Goal: Navigation & Orientation: Find specific page/section

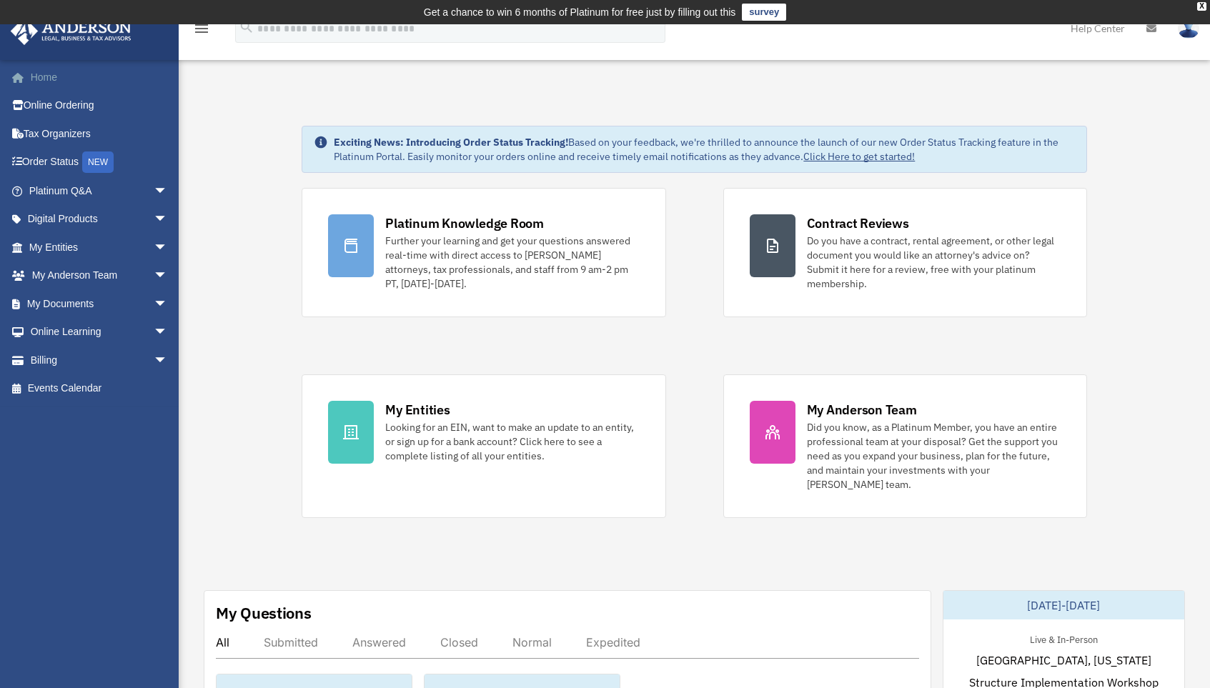
click at [46, 78] on link "Home" at bounding box center [99, 77] width 179 height 29
click at [66, 160] on link "Order Status NEW" at bounding box center [99, 162] width 179 height 29
click at [80, 106] on link "Online Ordering" at bounding box center [99, 105] width 179 height 29
click at [66, 272] on link "My Anderson Team arrow_drop_down" at bounding box center [99, 276] width 179 height 29
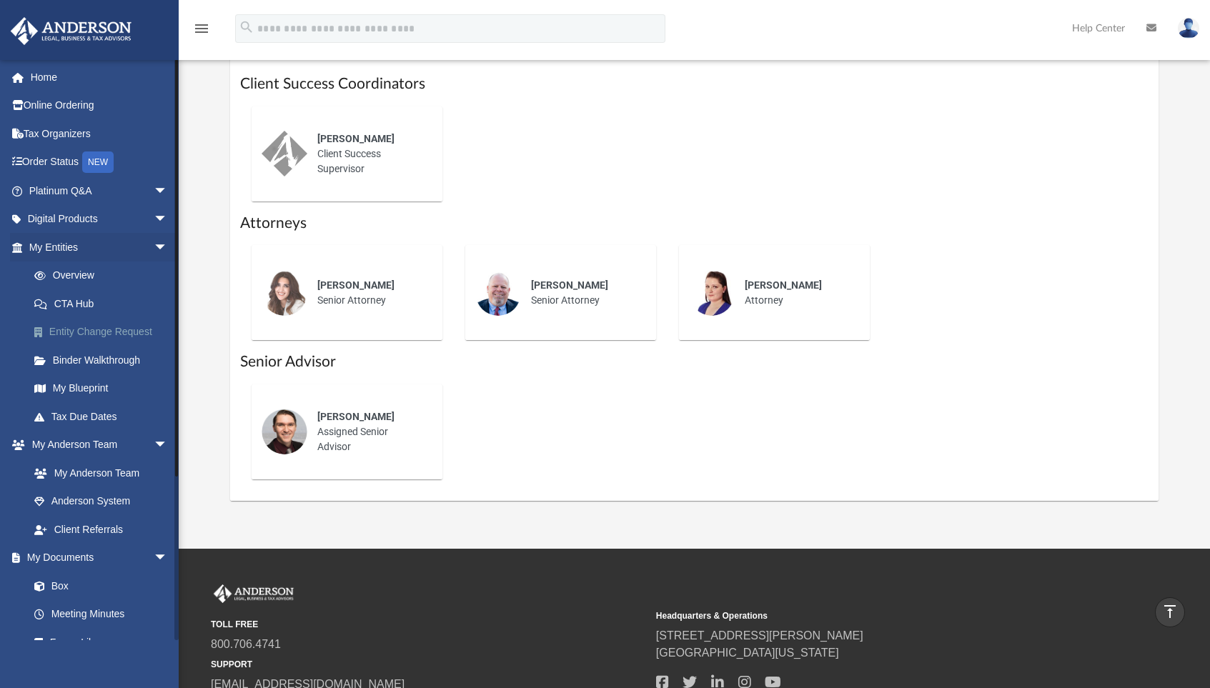
click at [89, 329] on link "Entity Change Request" at bounding box center [104, 332] width 169 height 29
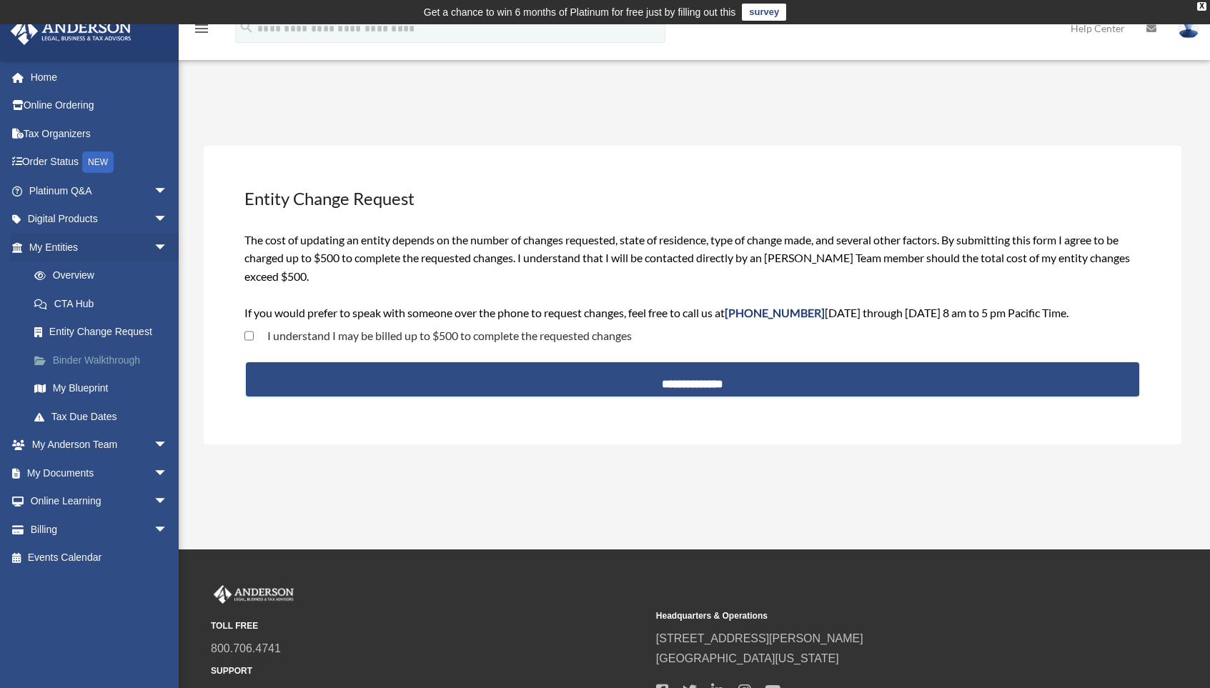
scroll to position [3, 0]
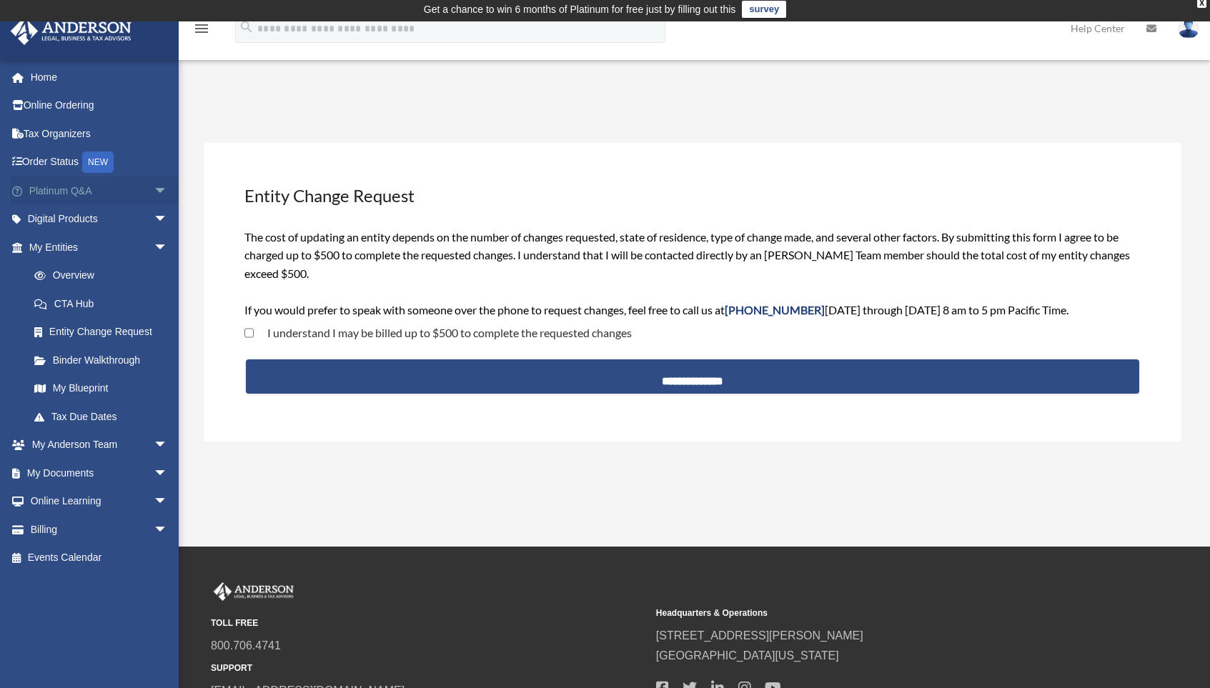
click at [76, 187] on link "Platinum Q&A arrow_drop_down" at bounding box center [99, 191] width 179 height 29
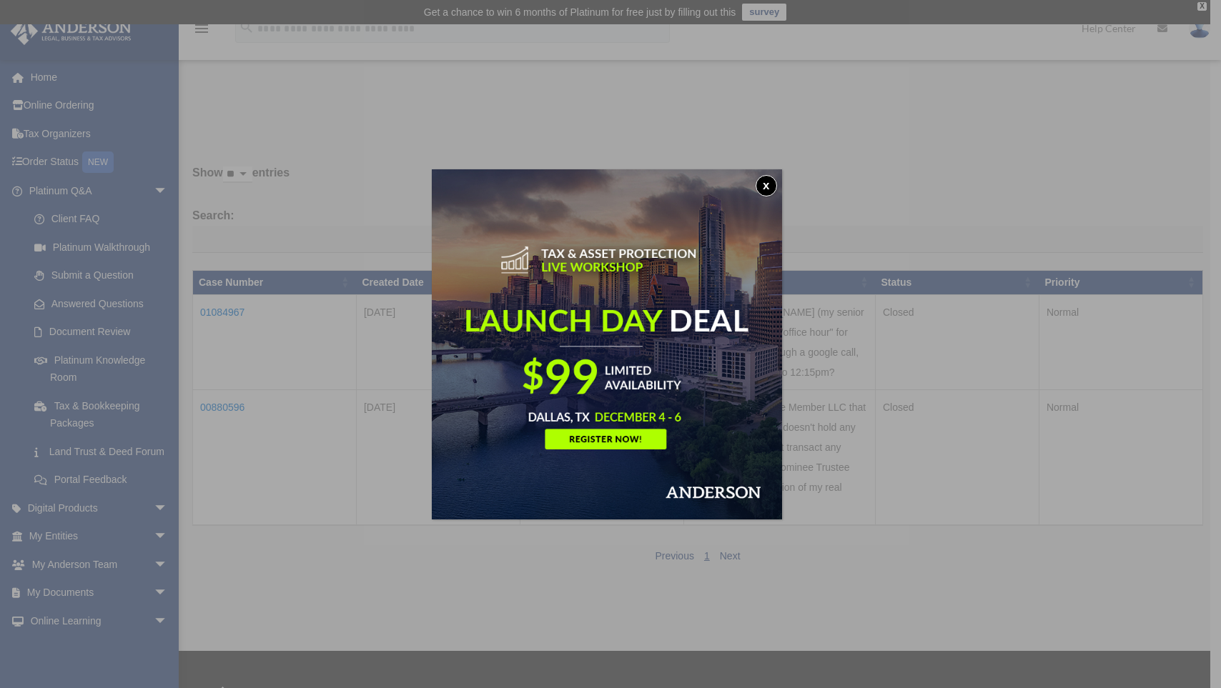
click at [768, 182] on button "x" at bounding box center [765, 185] width 21 height 21
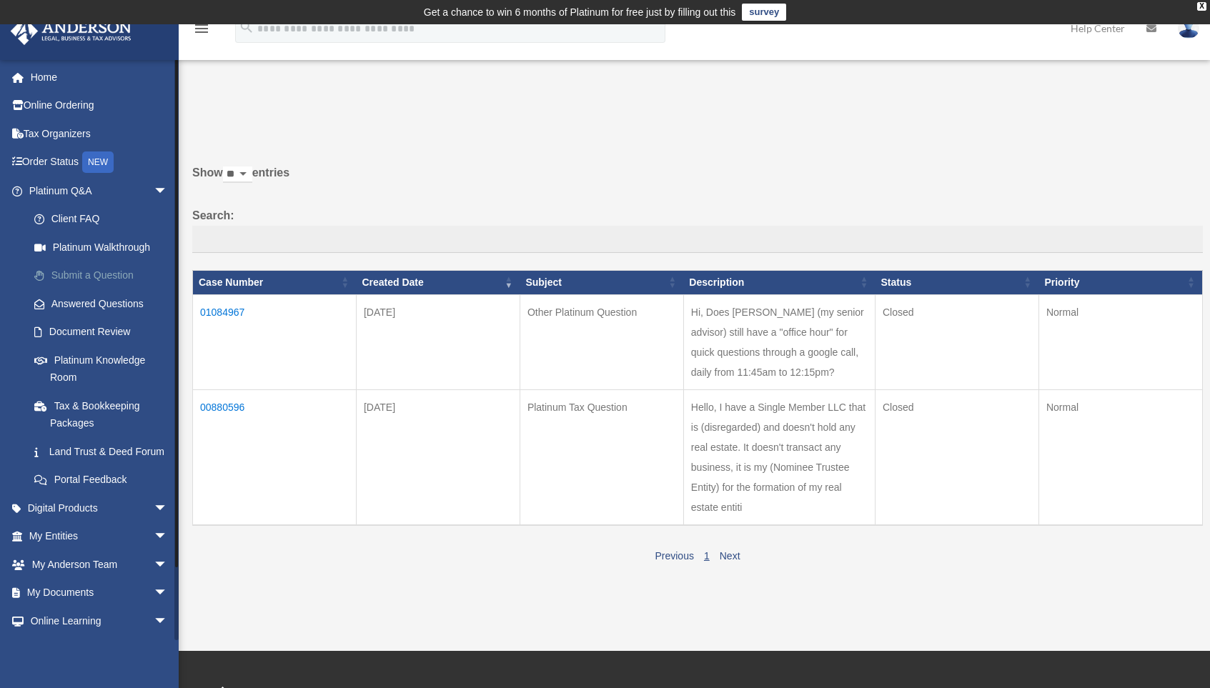
click at [109, 272] on link "Submit a Question" at bounding box center [104, 276] width 169 height 29
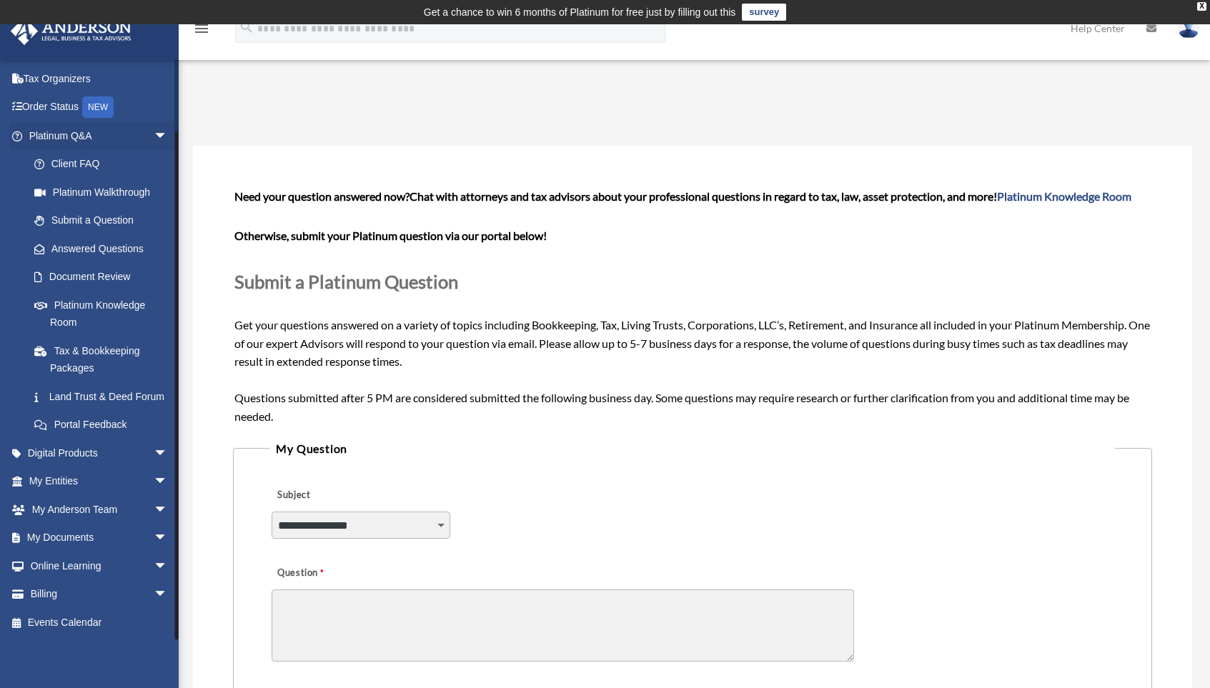
scroll to position [72, 0]
click at [76, 482] on link "My Entities arrow_drop_down" at bounding box center [99, 481] width 179 height 29
click at [154, 478] on span "arrow_drop_down" at bounding box center [168, 481] width 29 height 29
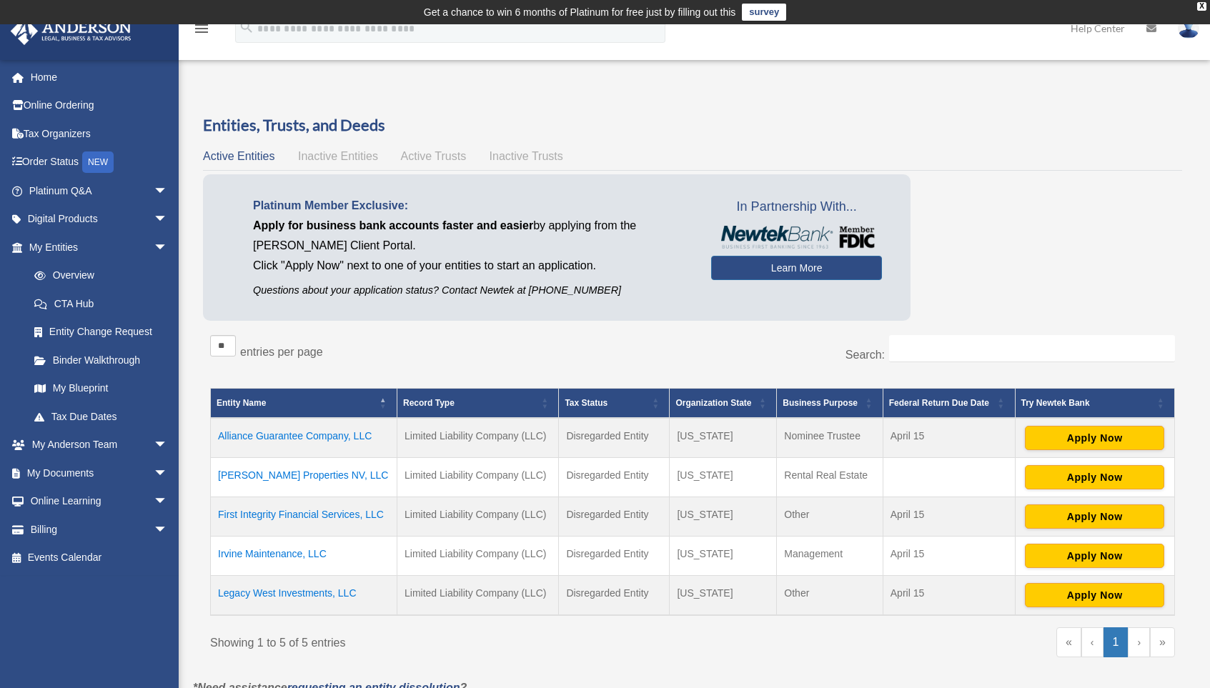
click at [262, 475] on td "[PERSON_NAME] Properties NV, LLC" at bounding box center [304, 476] width 187 height 39
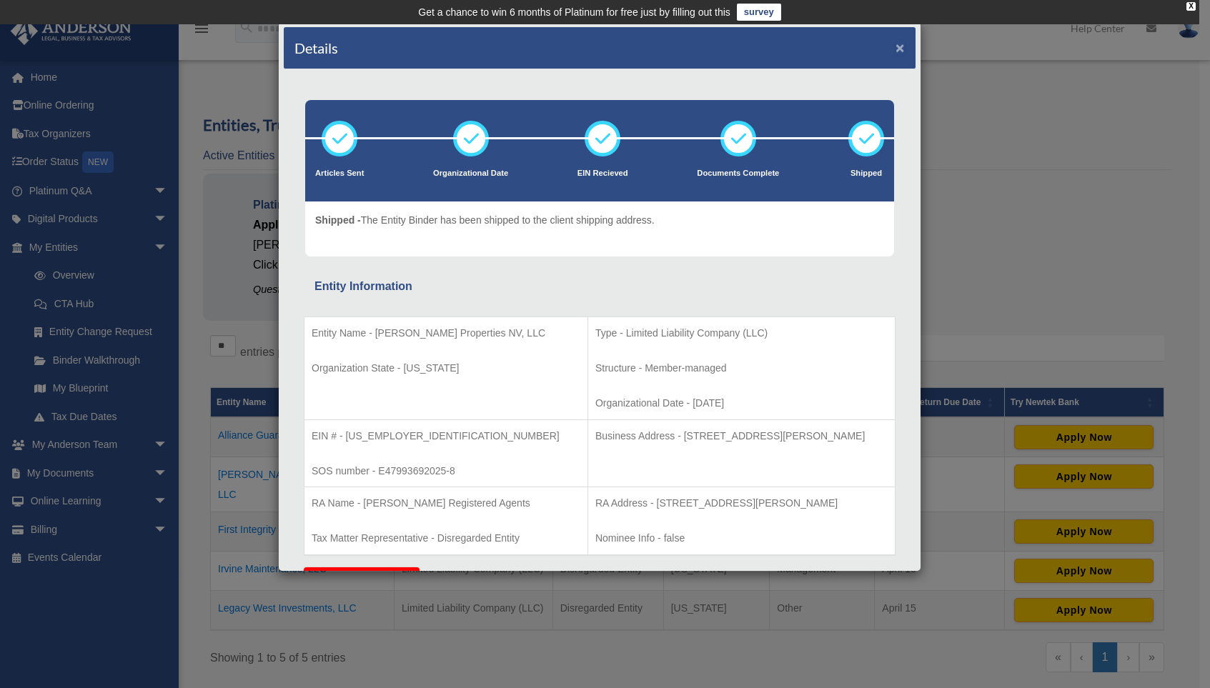
click at [896, 49] on button "×" at bounding box center [900, 47] width 9 height 15
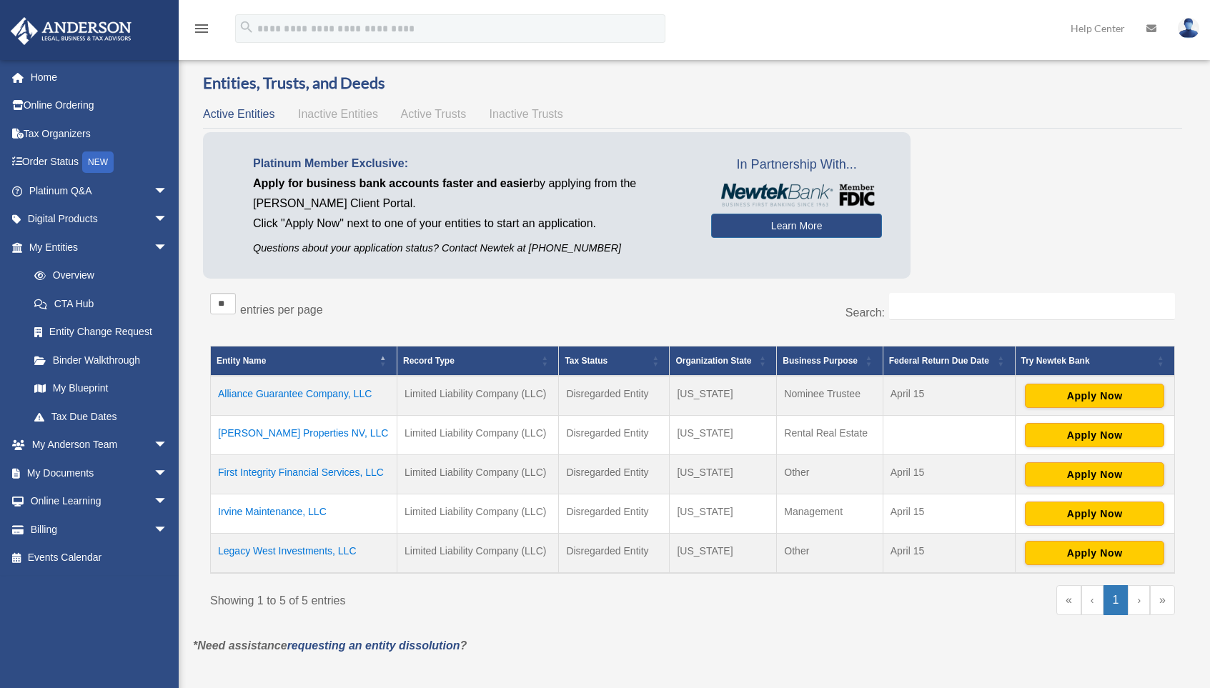
scroll to position [28, 0]
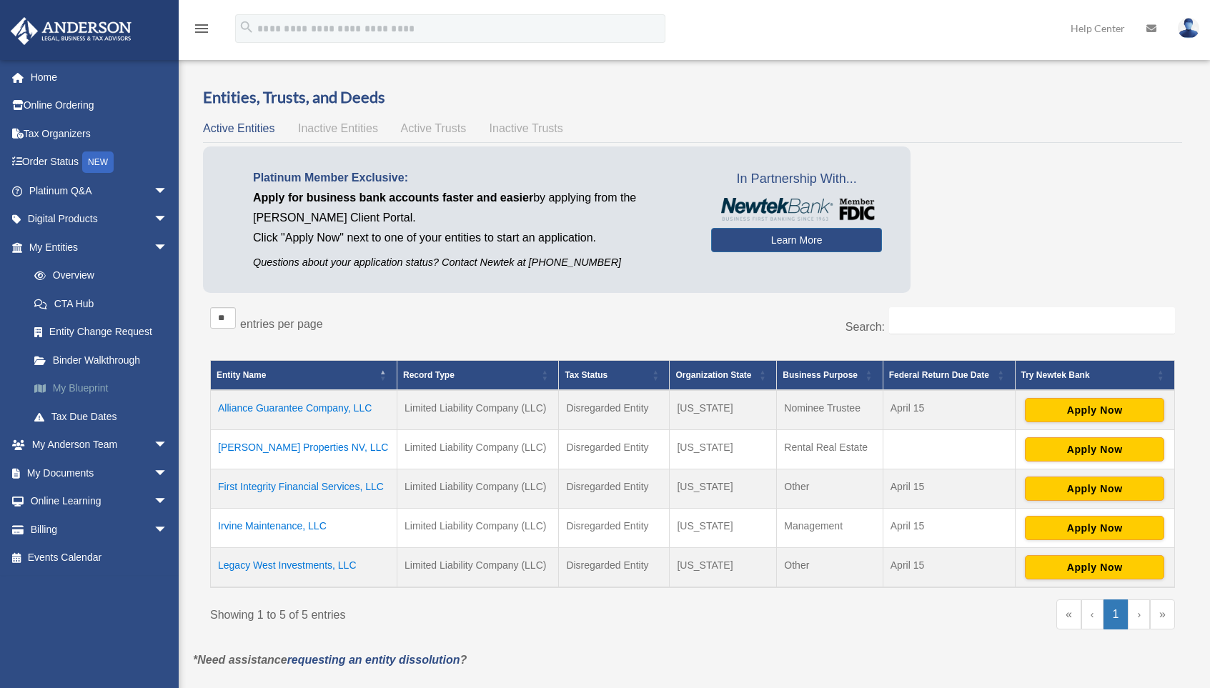
click at [96, 387] on link "My Blueprint" at bounding box center [104, 388] width 169 height 29
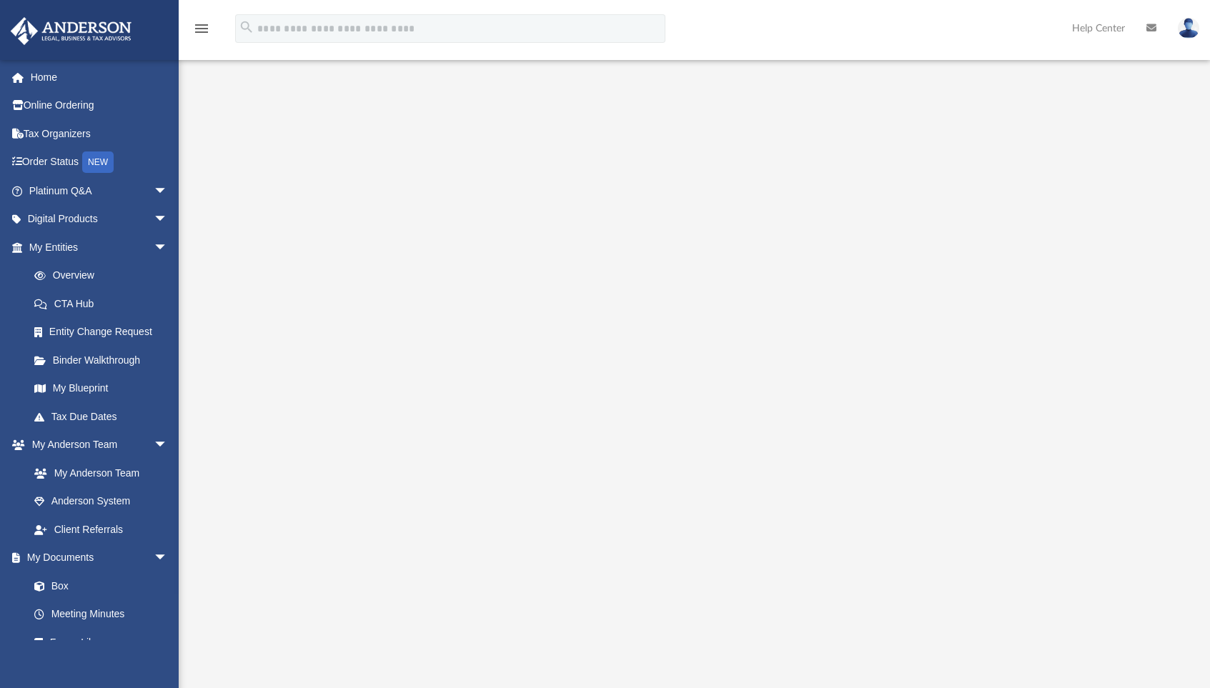
scroll to position [39, 0]
click at [79, 272] on link "Overview" at bounding box center [104, 276] width 169 height 29
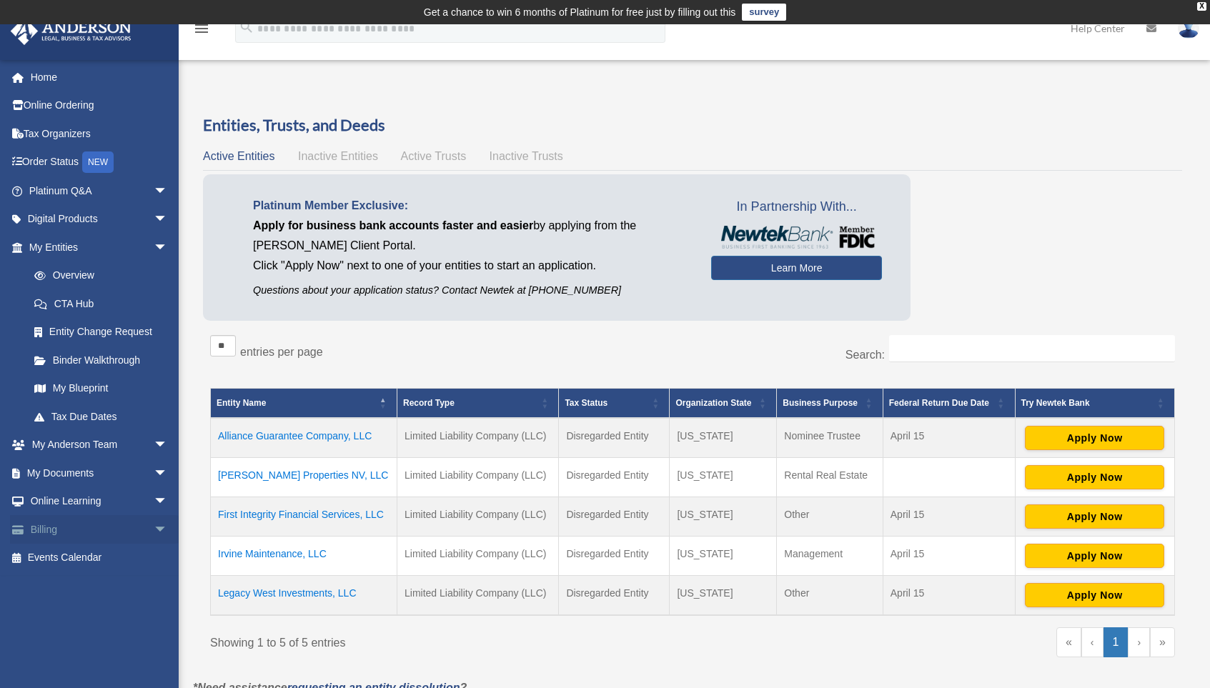
click at [154, 529] on span "arrow_drop_down" at bounding box center [168, 529] width 29 height 29
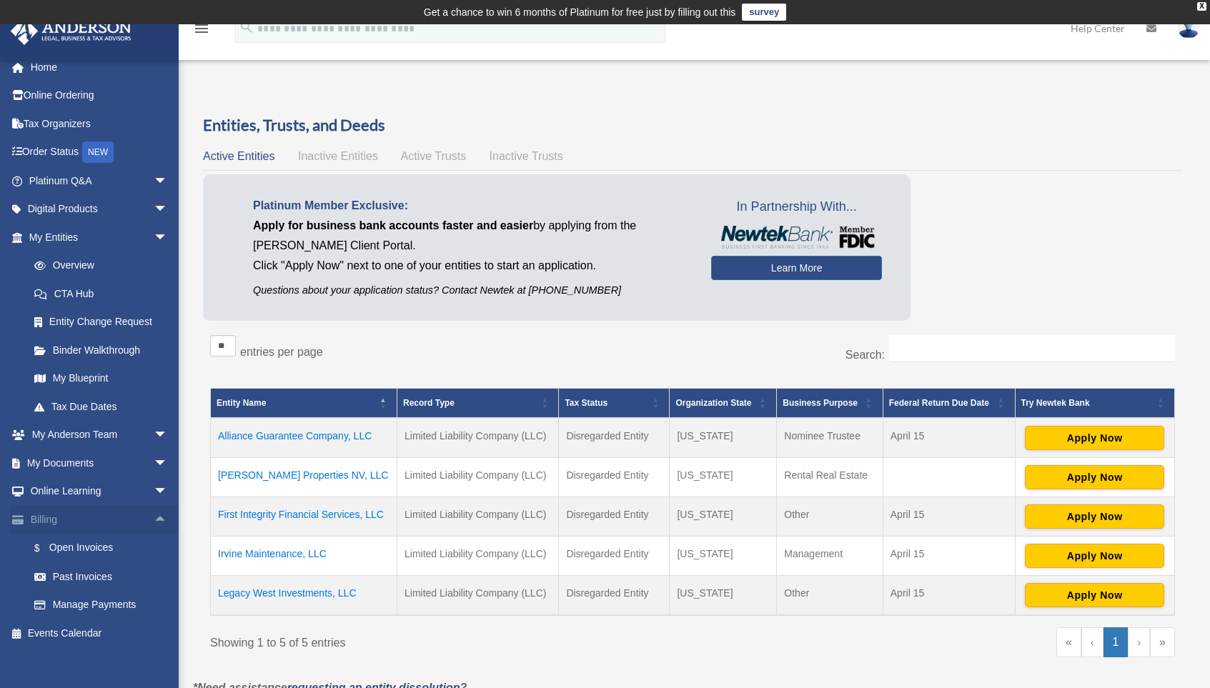
scroll to position [21, 0]
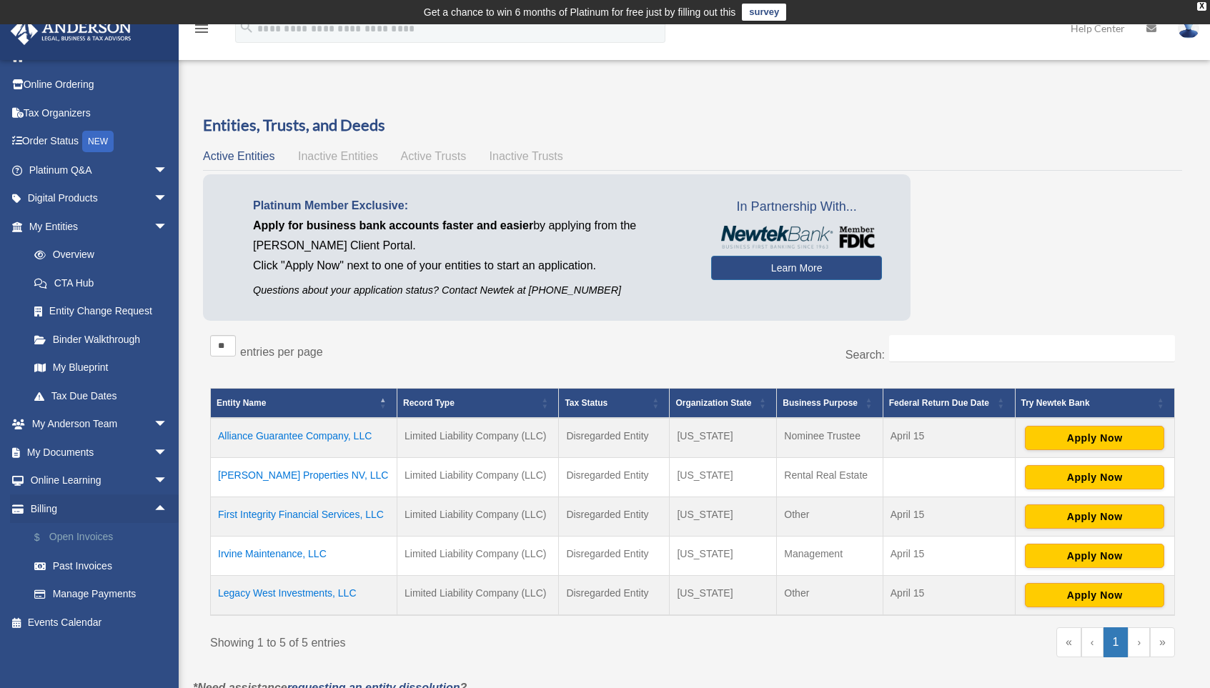
click at [89, 537] on link "$ Open Invoices" at bounding box center [104, 537] width 169 height 29
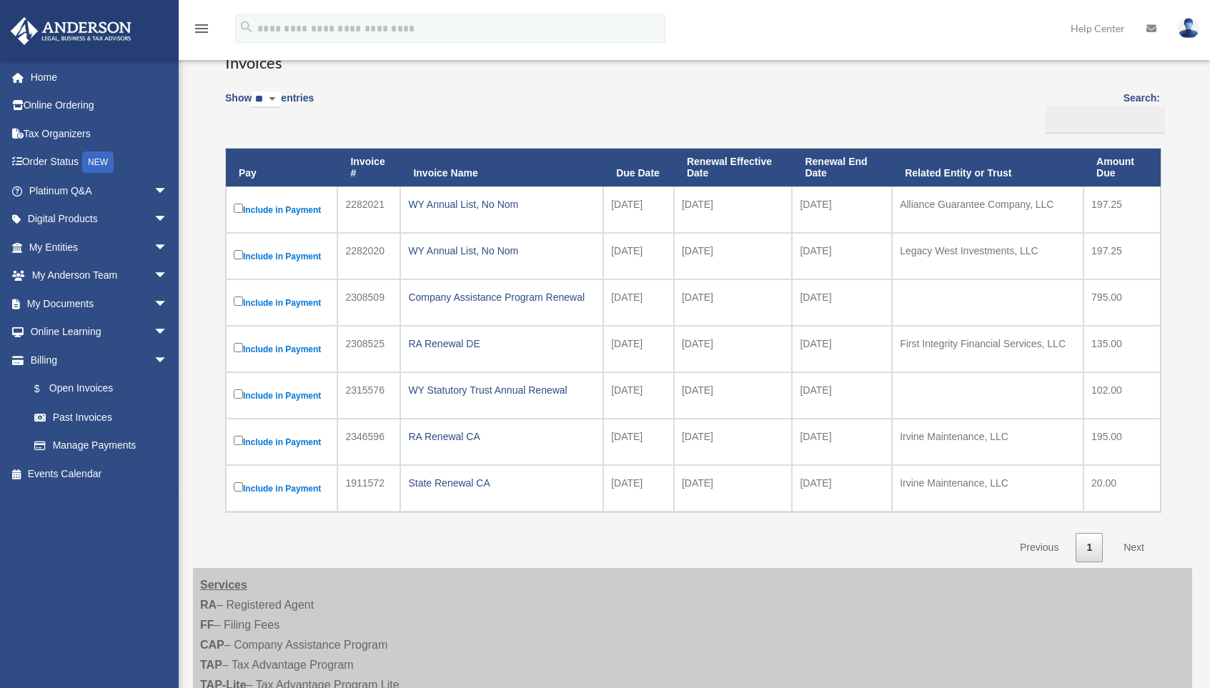
scroll to position [137, 0]
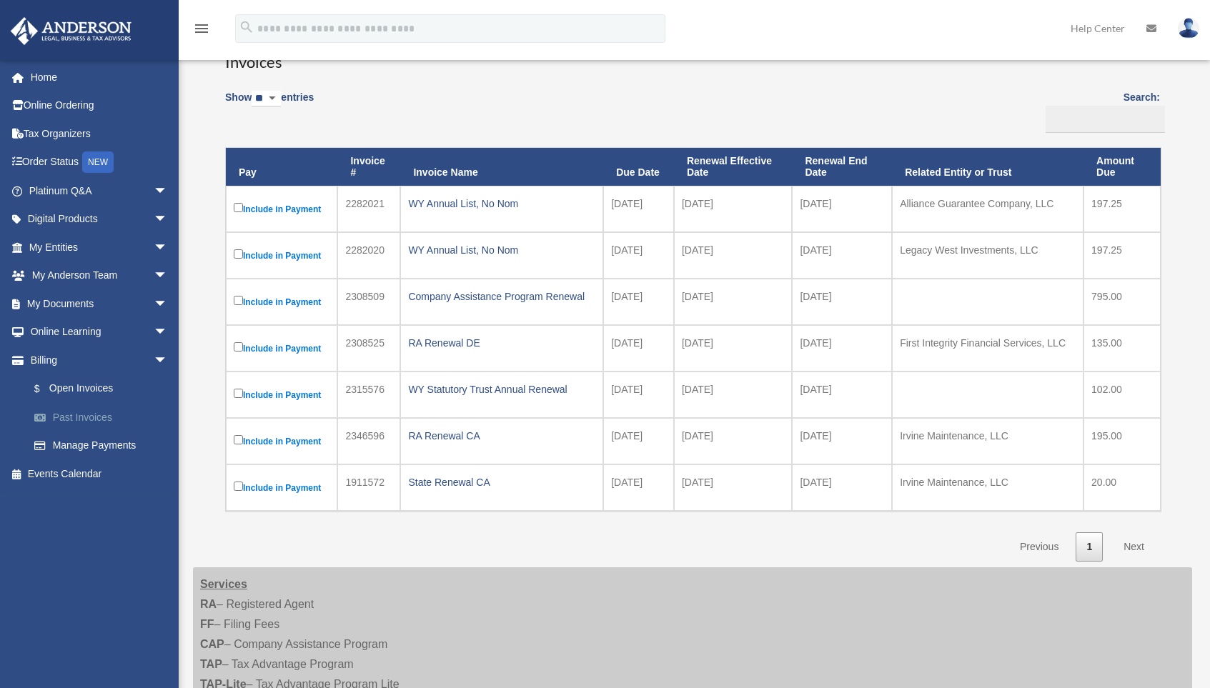
click at [79, 417] on link "Past Invoices" at bounding box center [104, 417] width 169 height 29
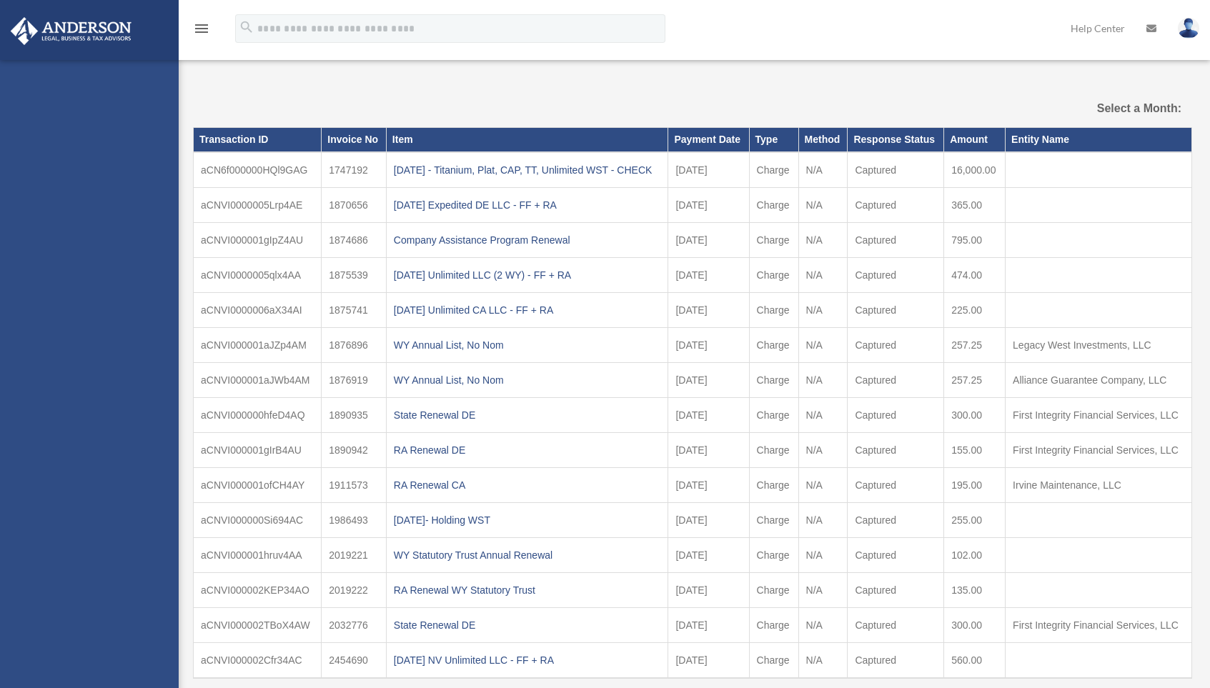
select select
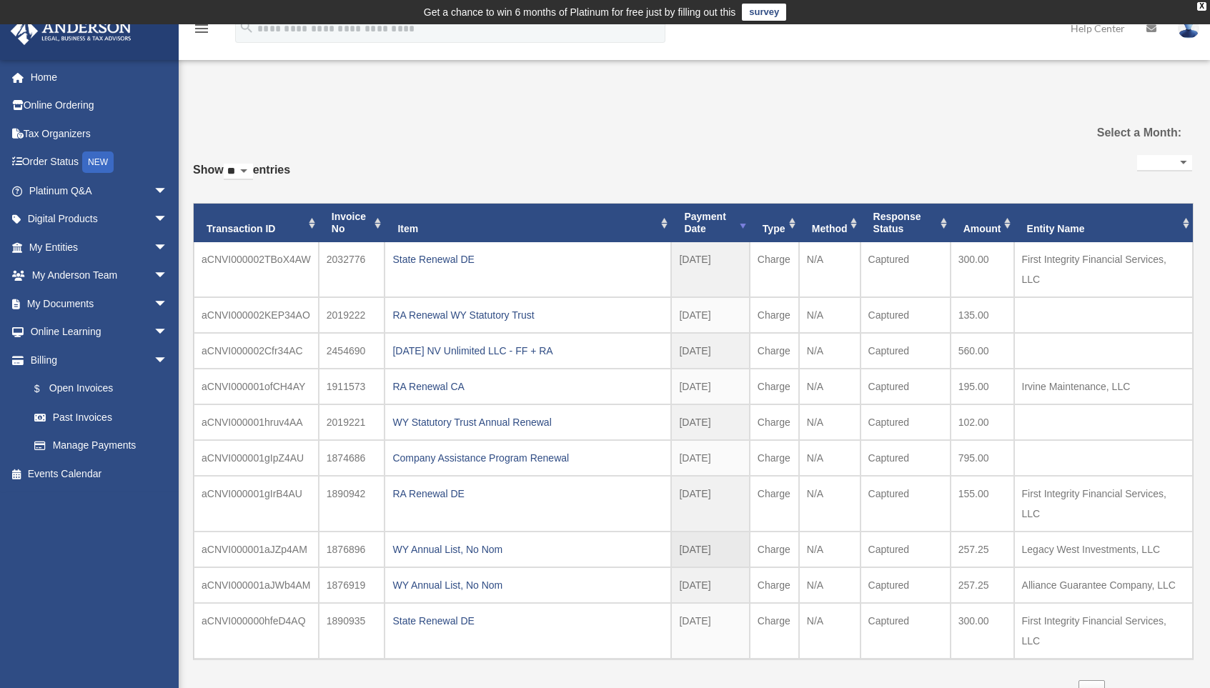
scroll to position [3, 0]
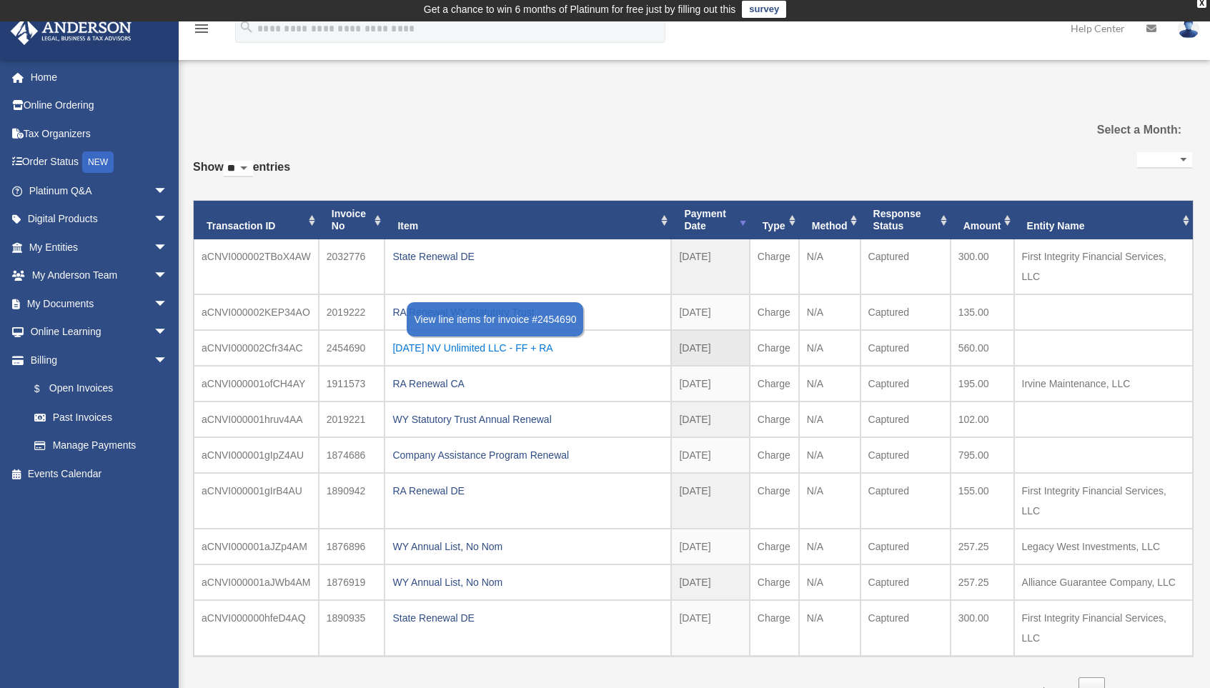
click at [541, 349] on div "2025.03.25 NV Unlimited LLC - FF + RA" at bounding box center [527, 348] width 271 height 20
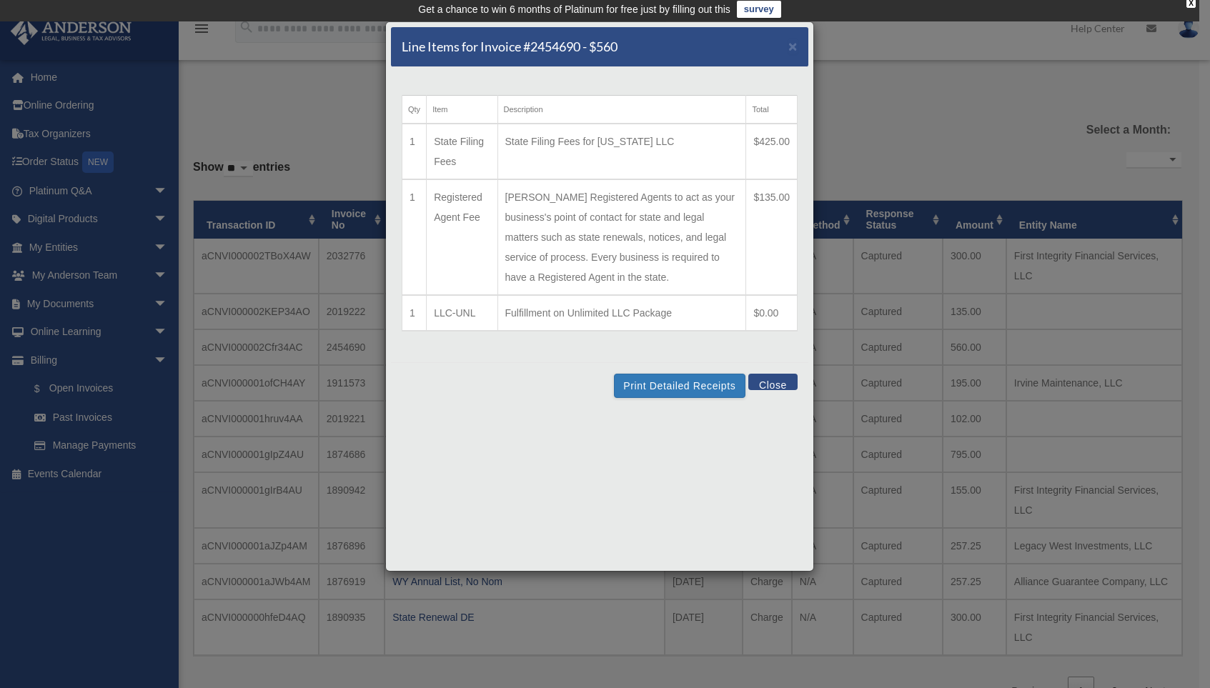
click at [777, 380] on button "Close" at bounding box center [772, 382] width 49 height 16
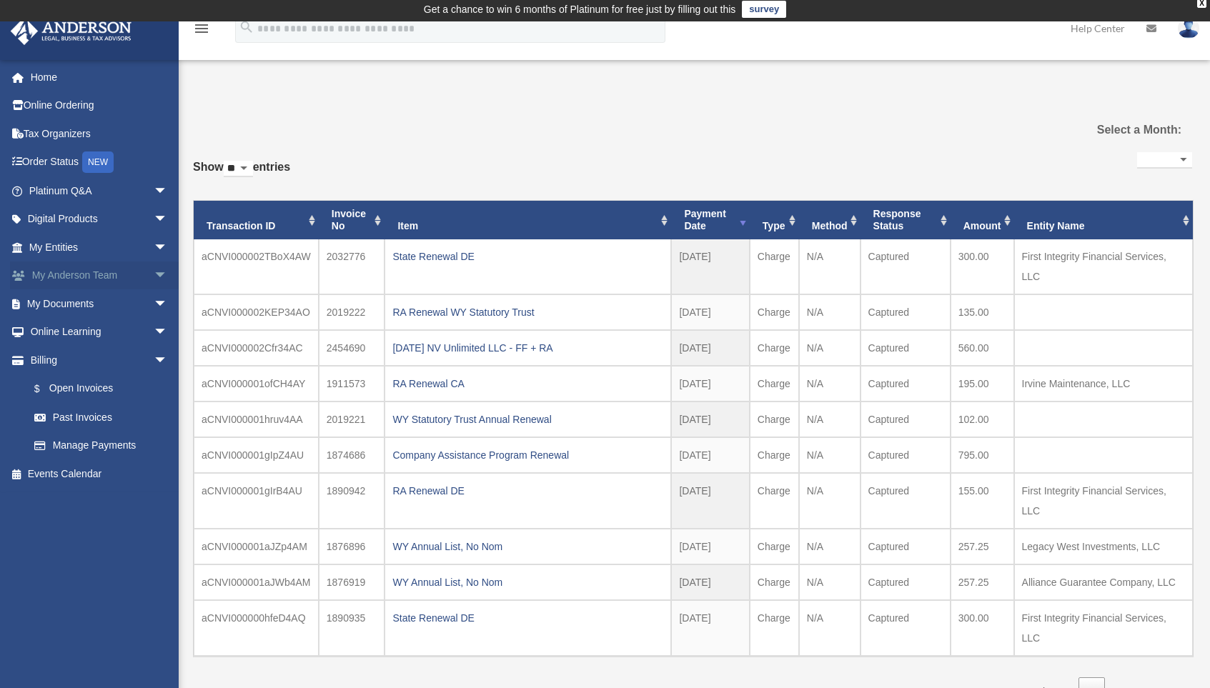
click at [154, 273] on span "arrow_drop_down" at bounding box center [168, 276] width 29 height 29
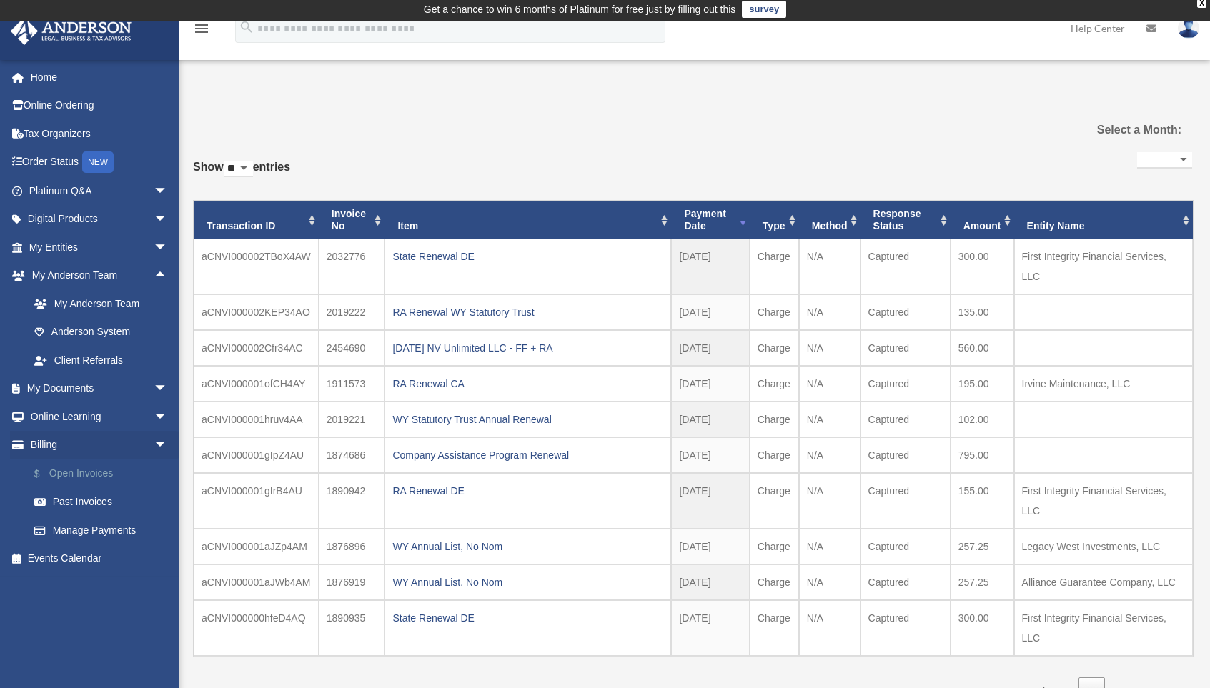
click at [95, 473] on link "$ Open Invoices" at bounding box center [104, 473] width 169 height 29
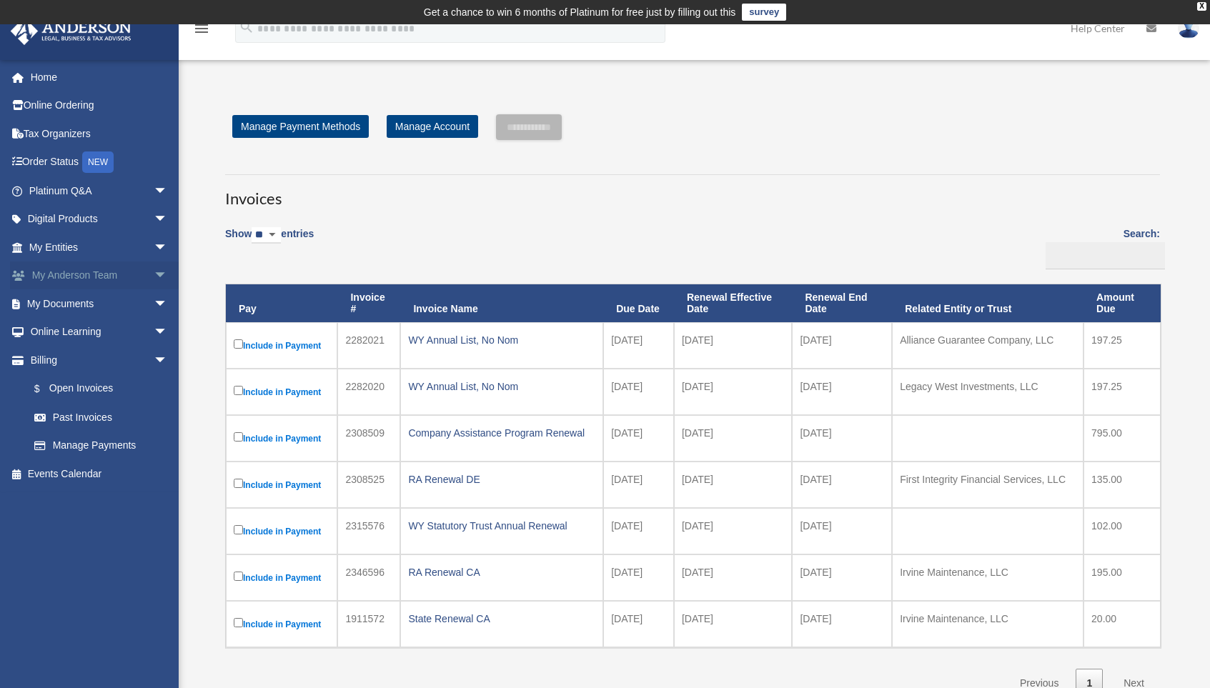
click at [154, 277] on span "arrow_drop_down" at bounding box center [168, 276] width 29 height 29
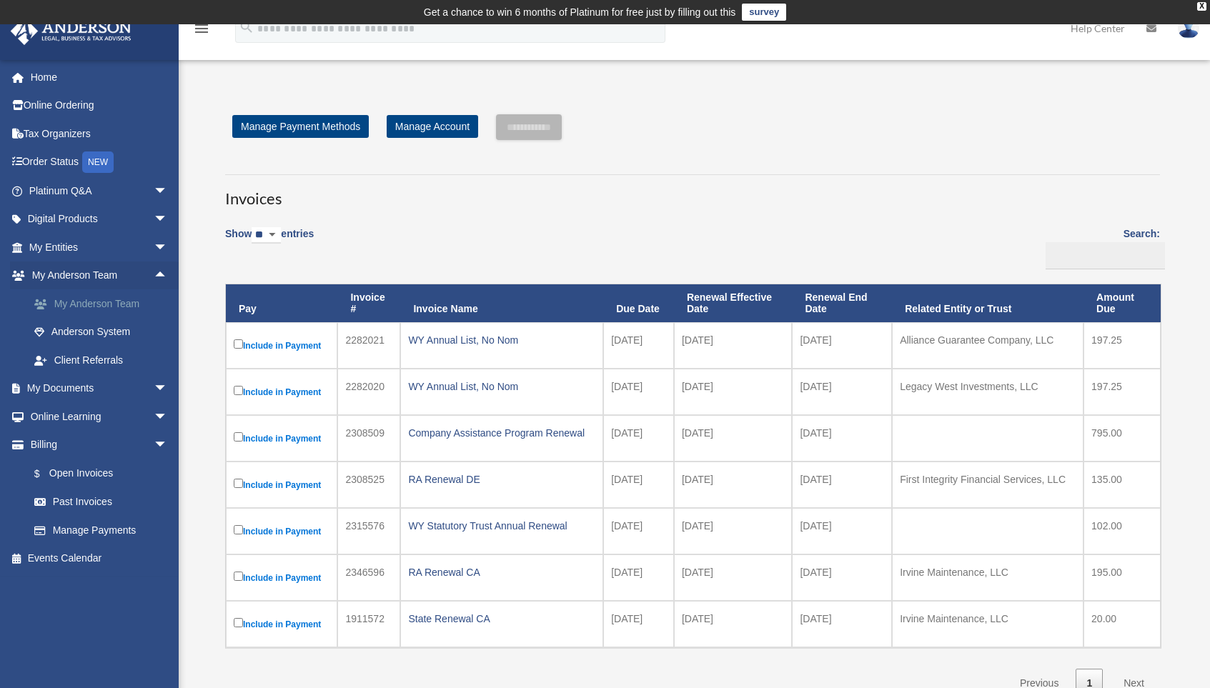
click at [114, 302] on link "My Anderson Team" at bounding box center [104, 303] width 169 height 29
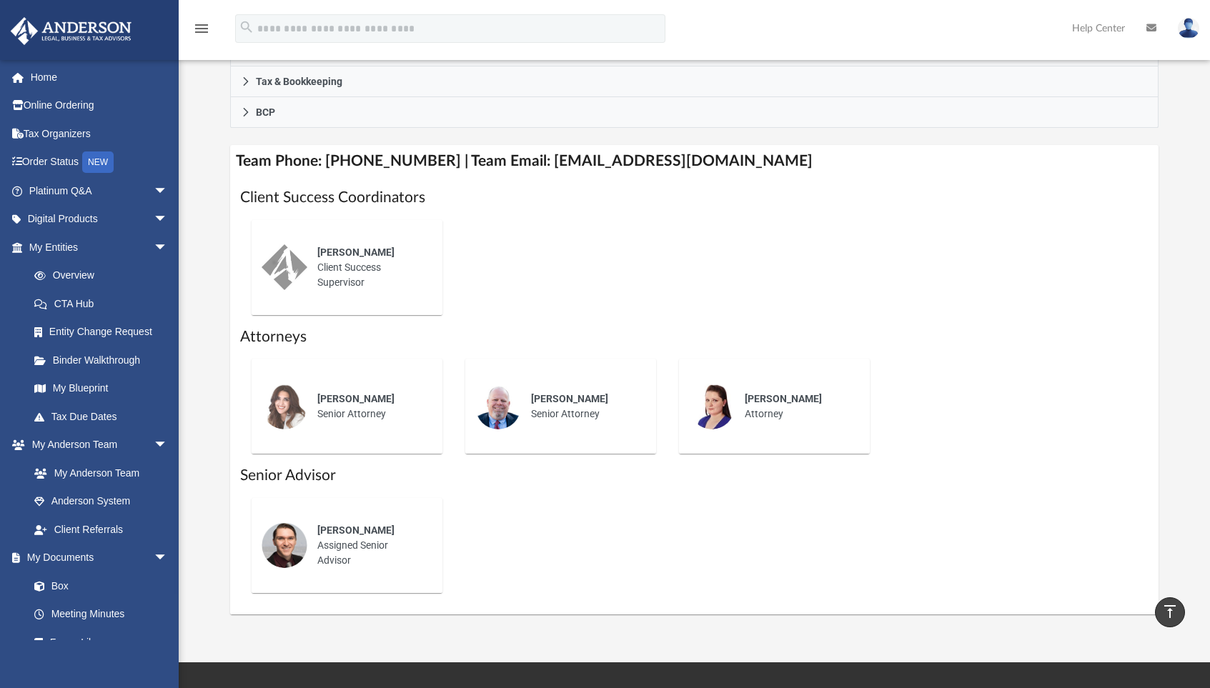
scroll to position [336, 0]
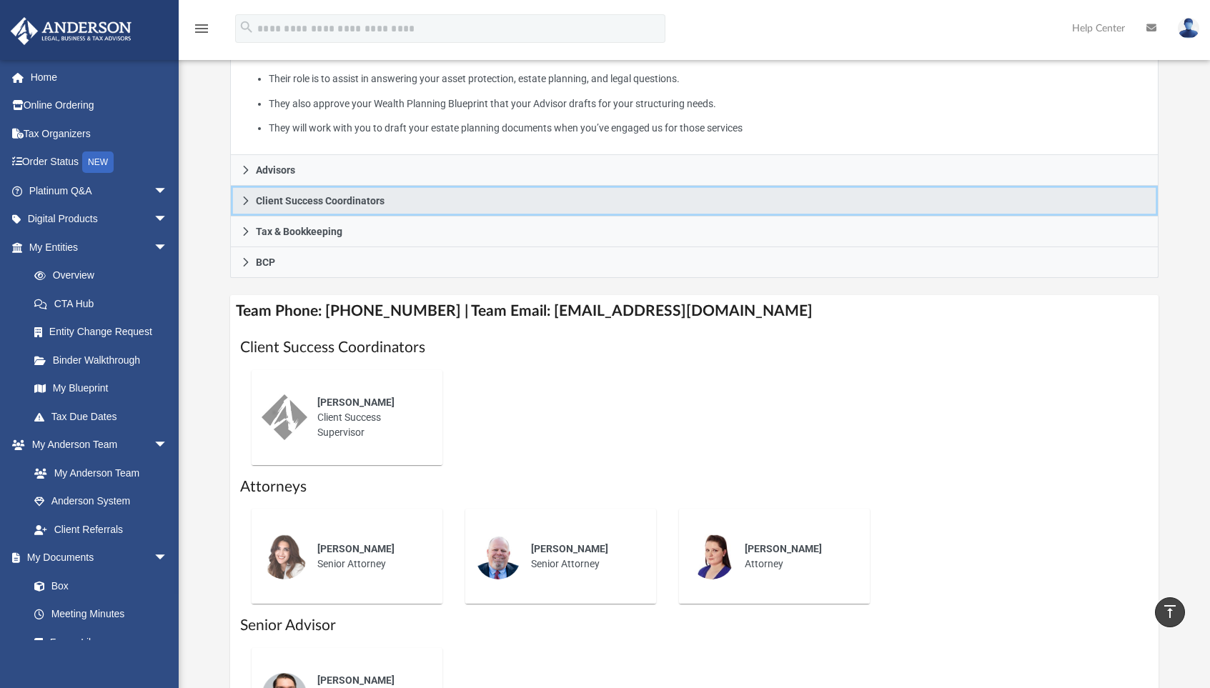
click at [277, 199] on span "Client Success Coordinators" at bounding box center [320, 201] width 129 height 10
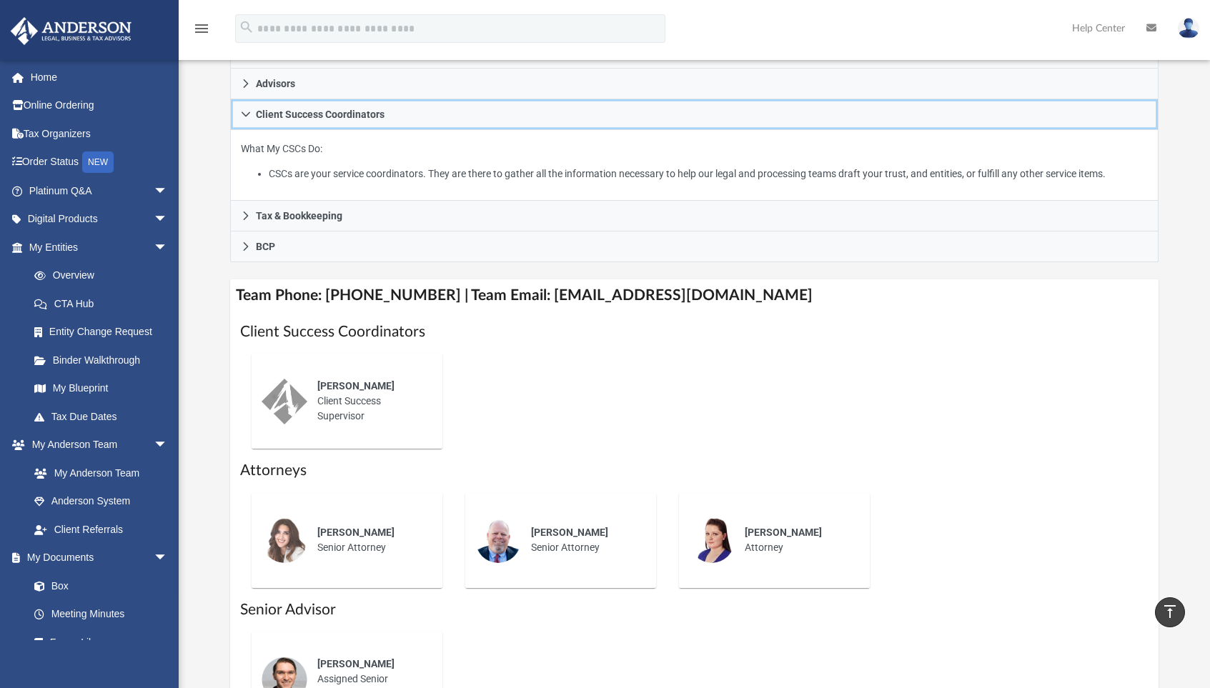
scroll to position [268, 0]
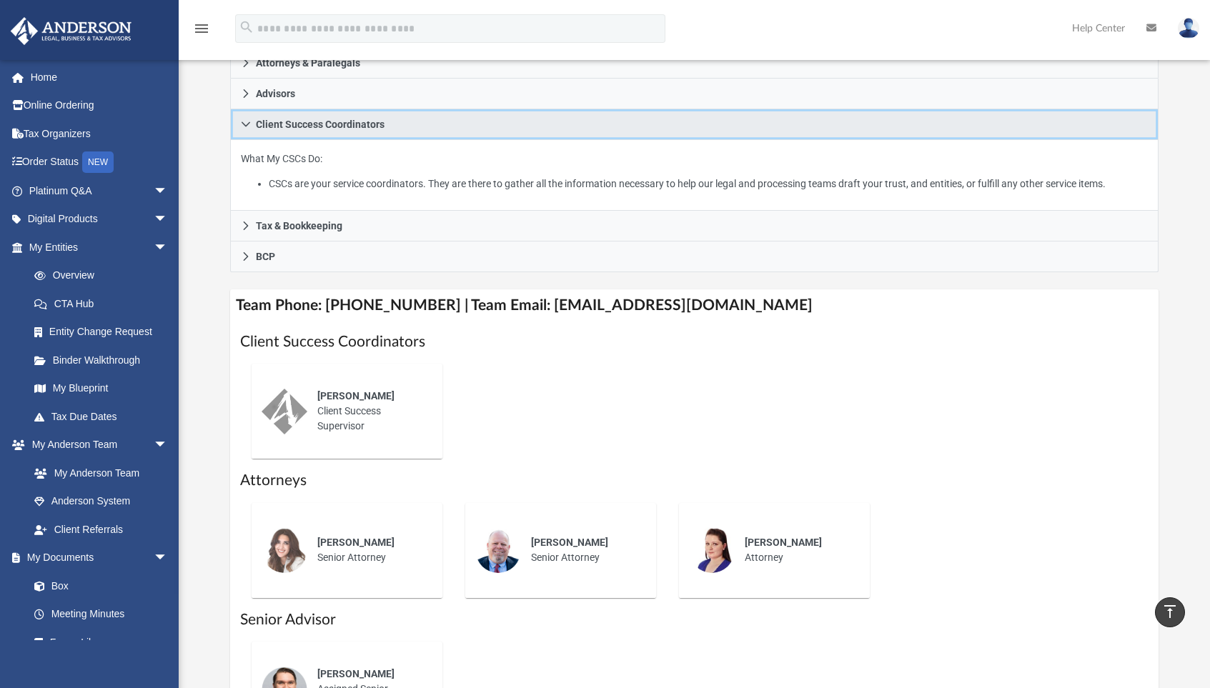
click at [269, 127] on span "Client Success Coordinators" at bounding box center [320, 124] width 129 height 10
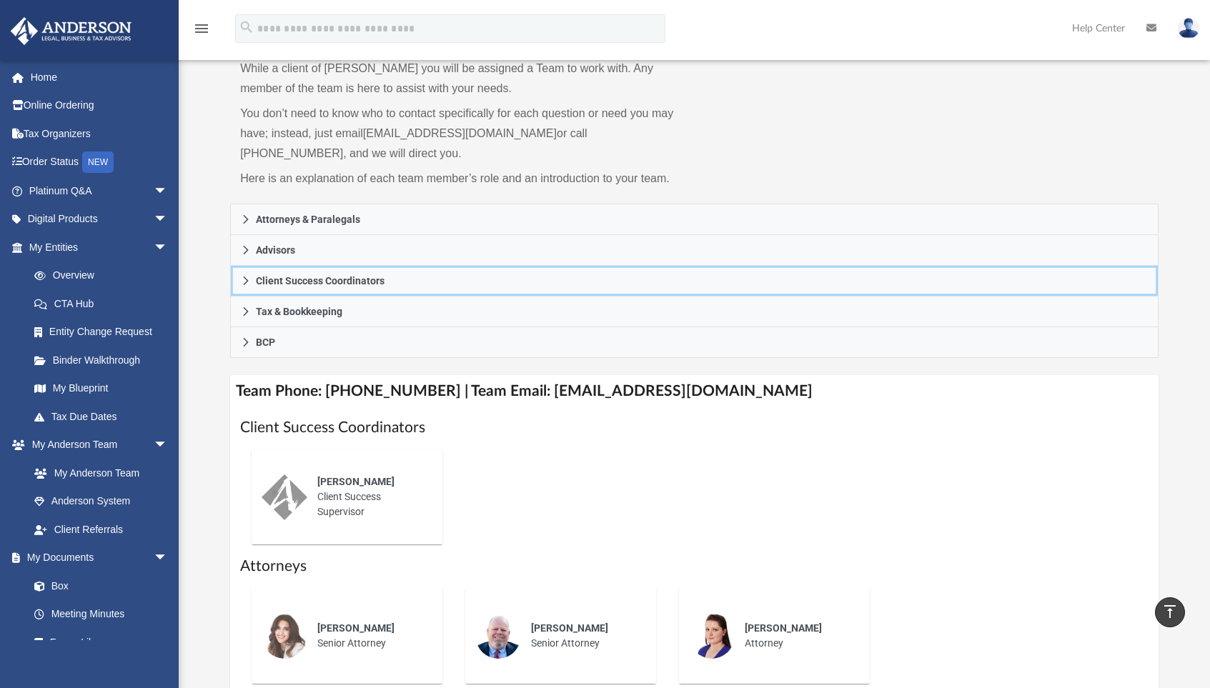
scroll to position [98, 0]
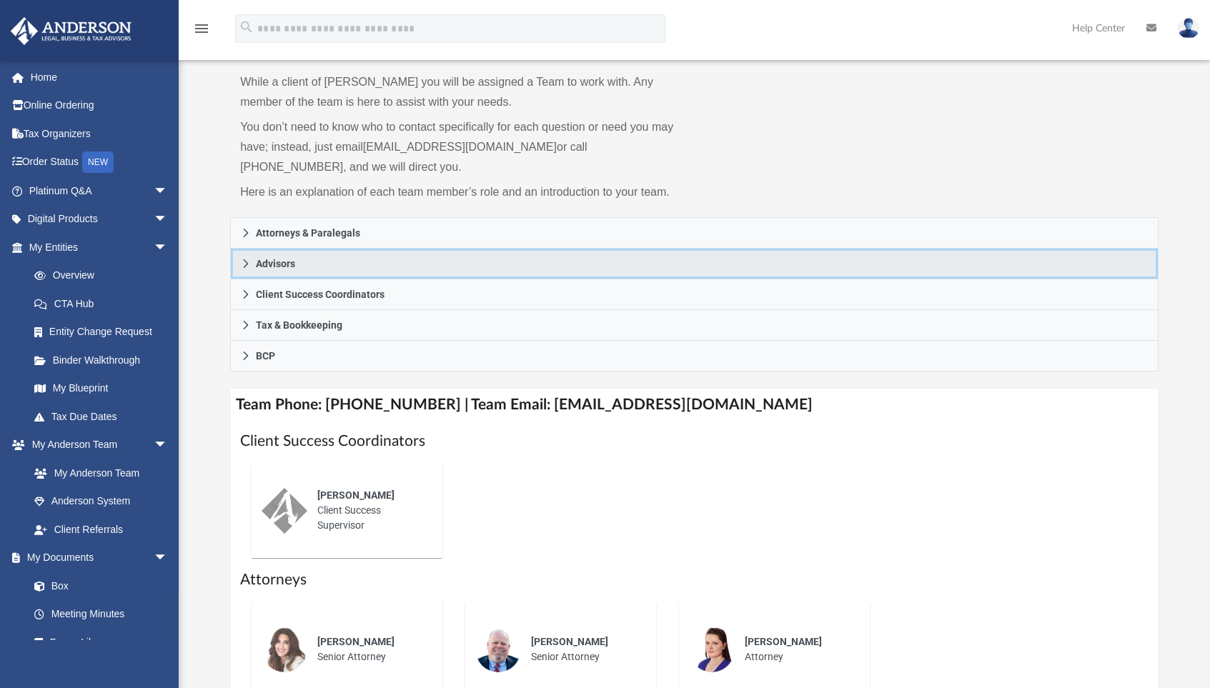
click at [284, 264] on span "Advisors" at bounding box center [275, 264] width 39 height 10
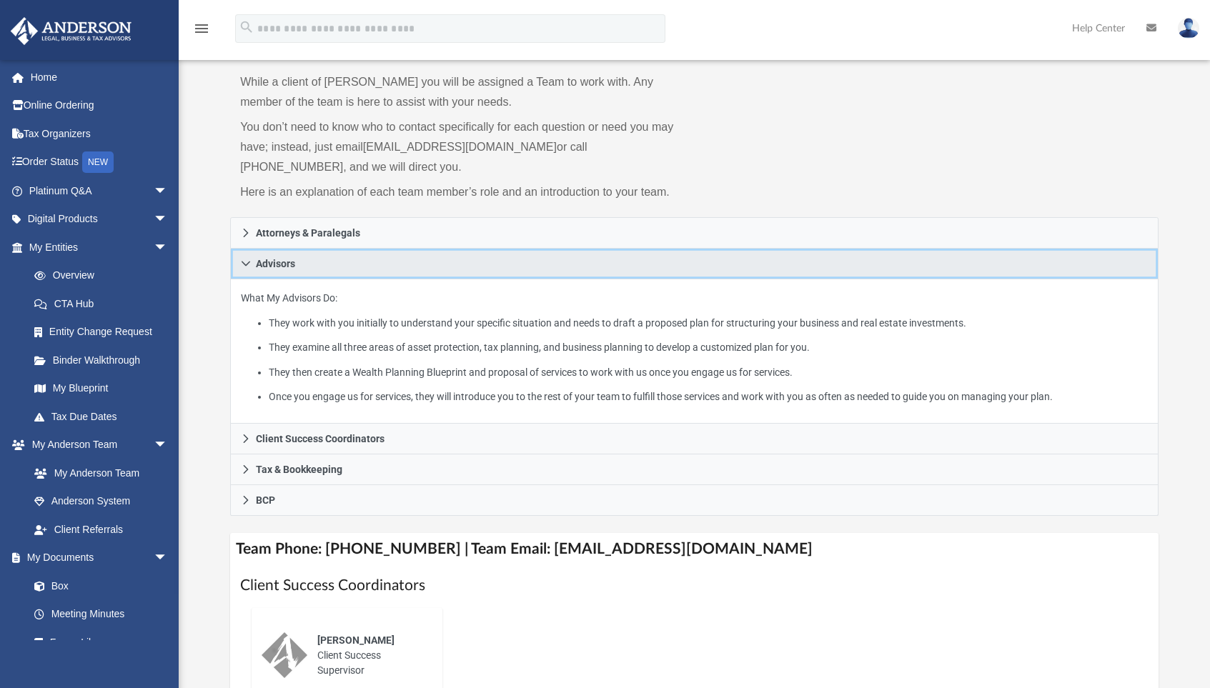
click at [284, 264] on span "Advisors" at bounding box center [275, 264] width 39 height 10
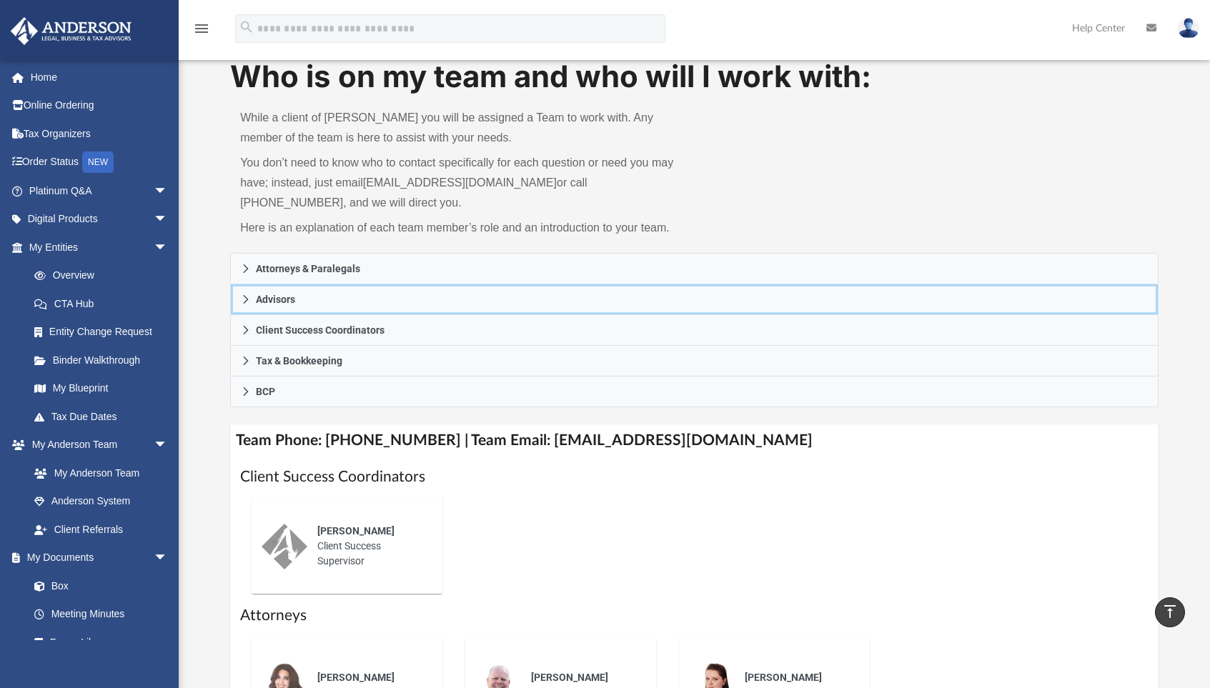
scroll to position [0, 0]
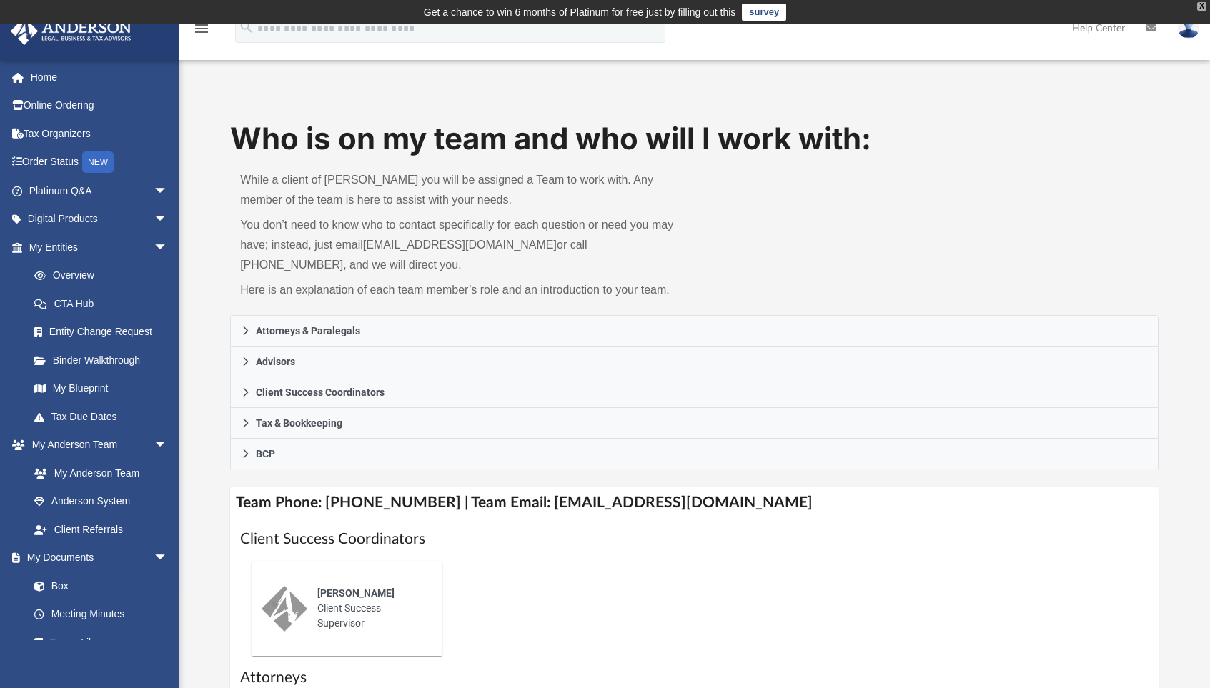
click at [1204, 4] on div "X" at bounding box center [1201, 6] width 9 height 9
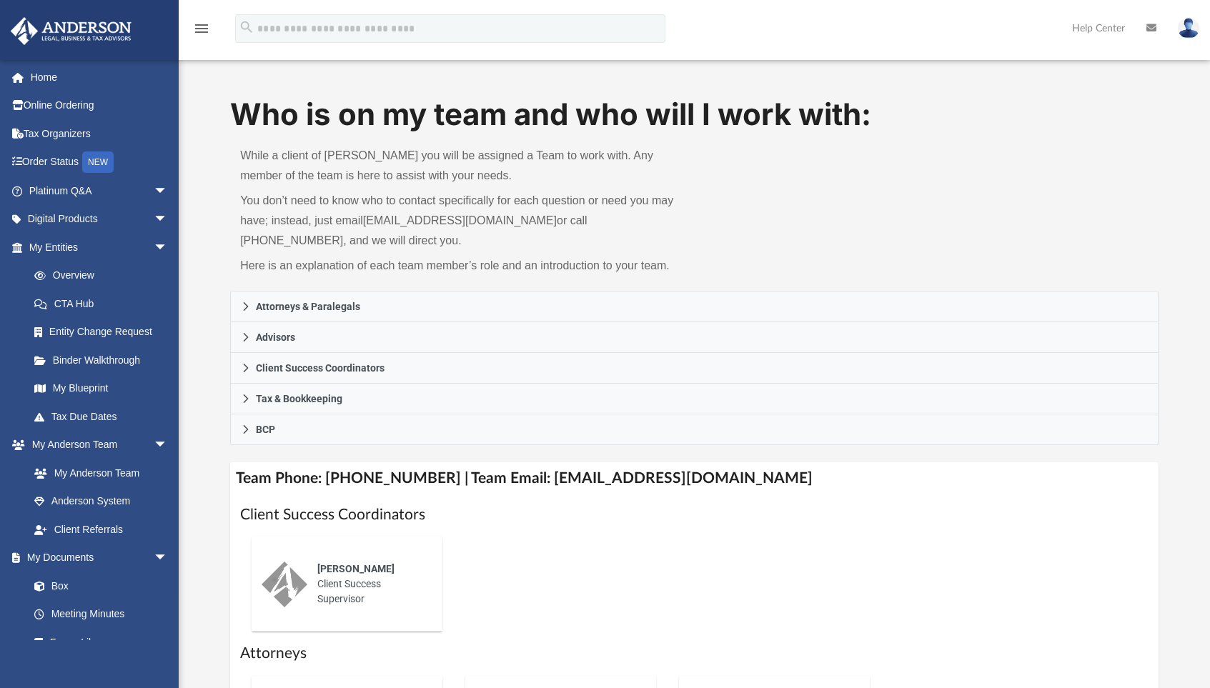
click at [1191, 29] on img at bounding box center [1188, 28] width 21 height 21
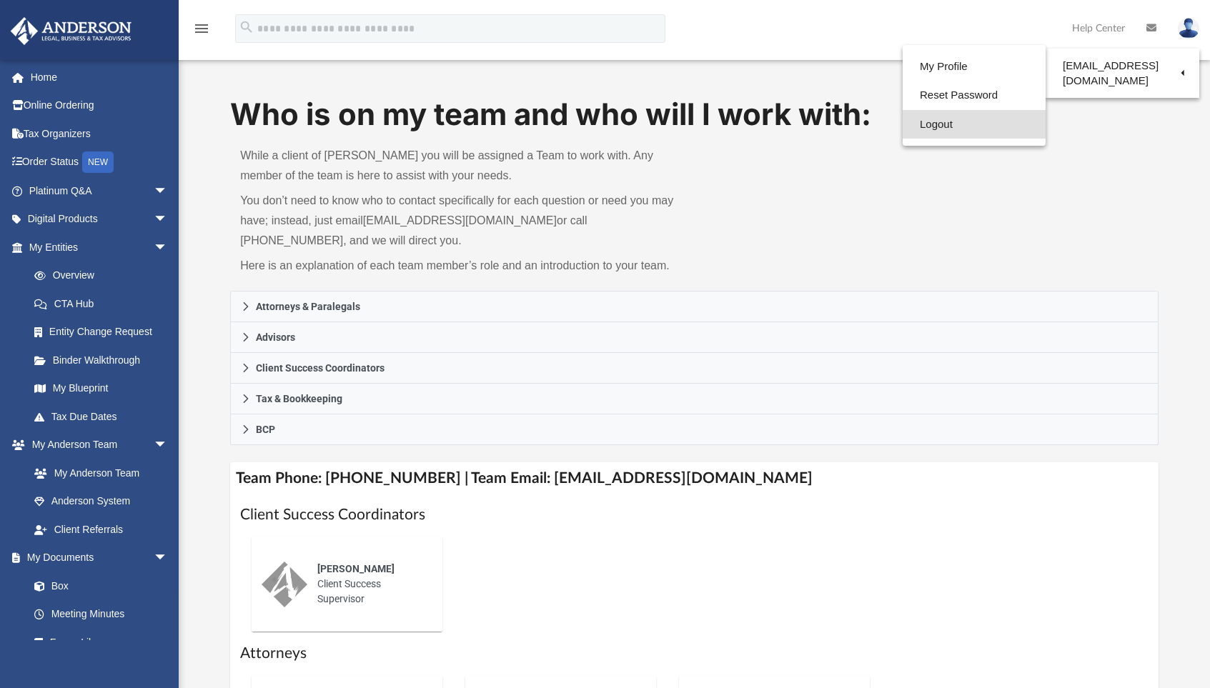
click at [943, 127] on link "Logout" at bounding box center [974, 124] width 143 height 29
